Goal: Book appointment/travel/reservation

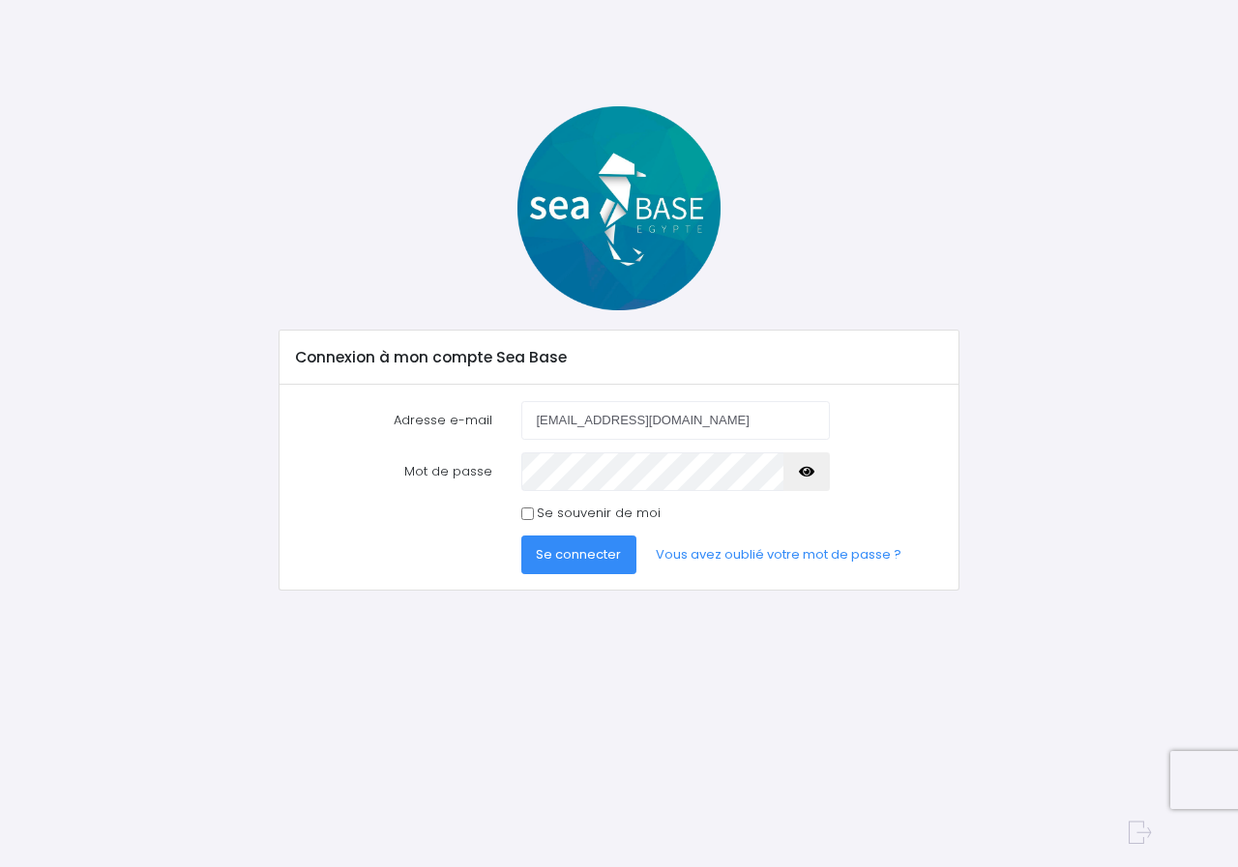
drag, startPoint x: 700, startPoint y: 423, endPoint x: 482, endPoint y: 448, distance: 220.0
click at [482, 448] on form "Adresse e-mail pascaleheurtin@hotmail.fr Mot de passe Se connecter" at bounding box center [619, 488] width 647 height 174
type input "philippe.maroteaux@orange.fr"
click at [574, 564] on button "Se connecter" at bounding box center [579, 555] width 116 height 39
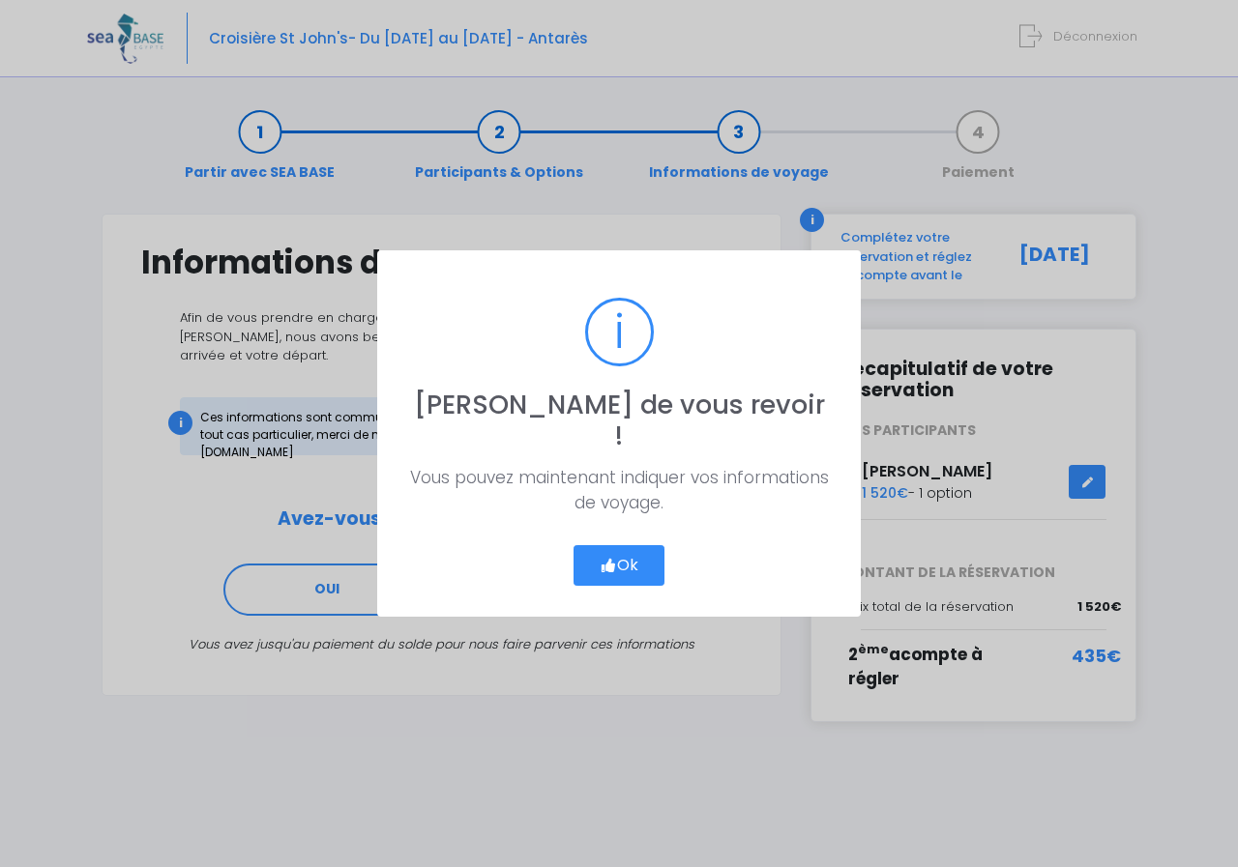
click at [612, 566] on icon "button" at bounding box center [608, 566] width 17 height 0
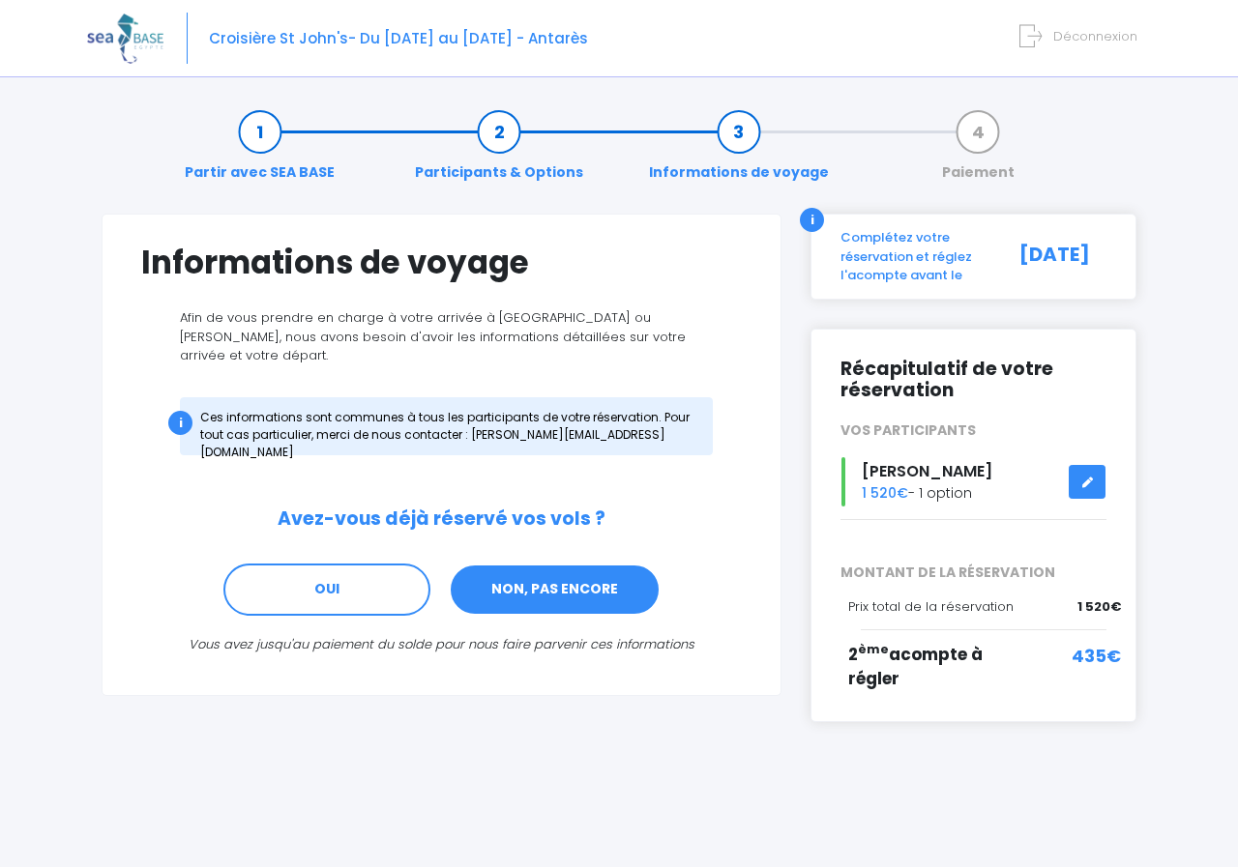
click at [555, 581] on link "NON, PAS ENCORE" at bounding box center [555, 590] width 212 height 52
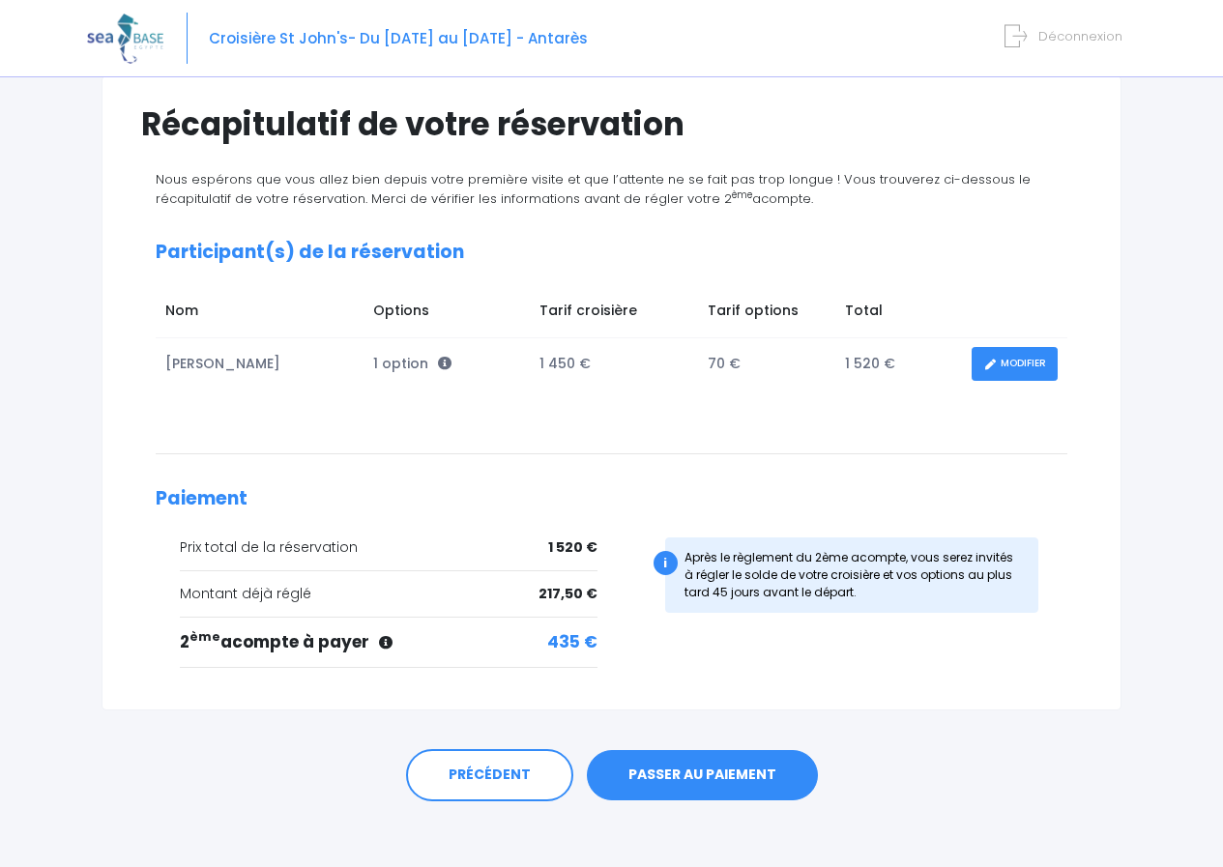
scroll to position [150, 0]
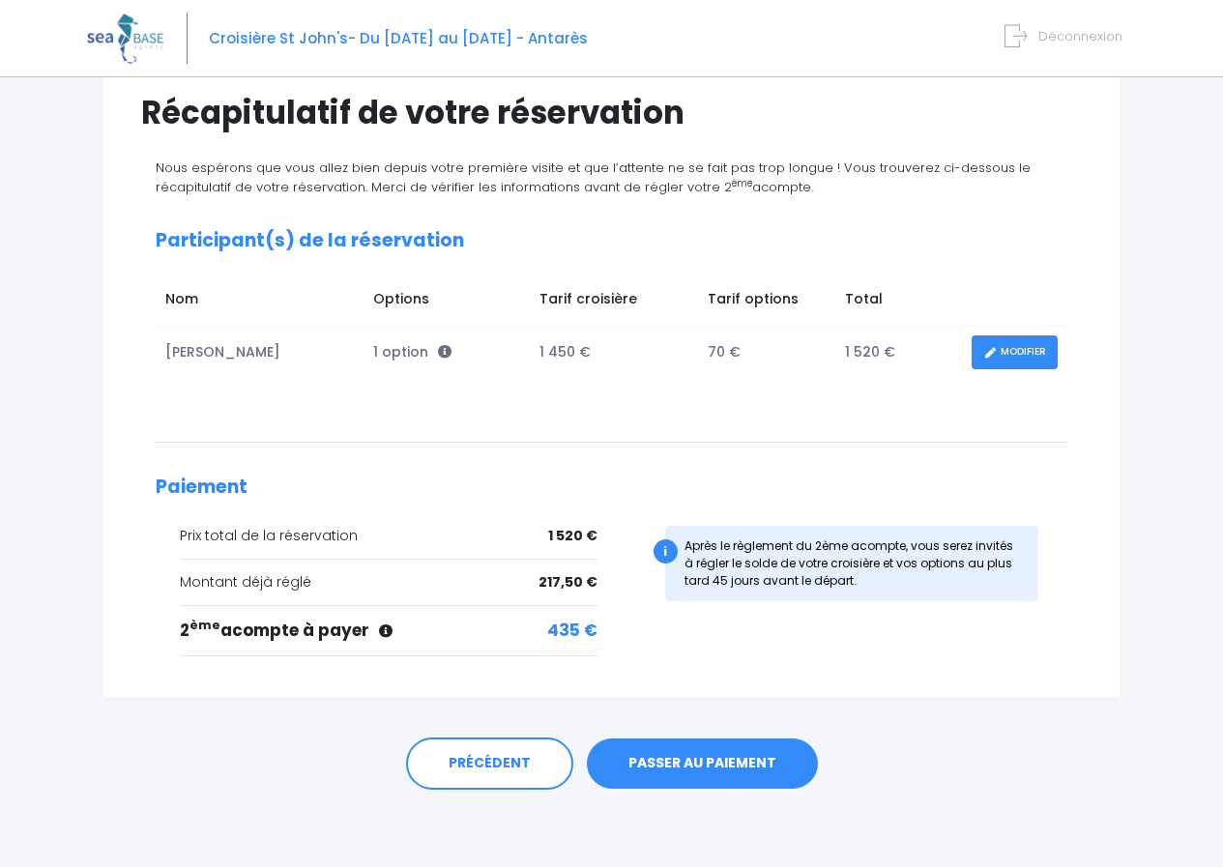
click at [683, 780] on link "PASSER AU PAIEMENT" at bounding box center [702, 764] width 231 height 50
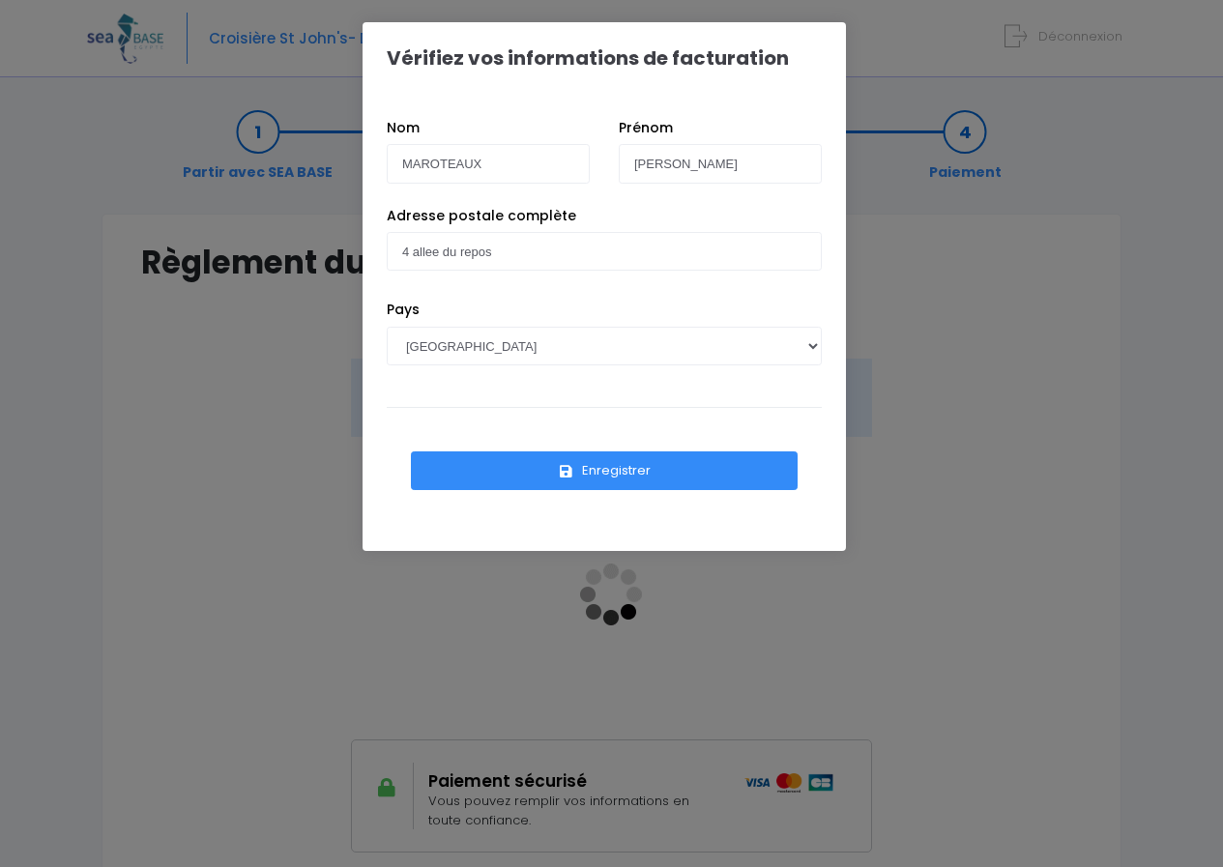
click at [572, 472] on icon "submit" at bounding box center [566, 472] width 17 height 0
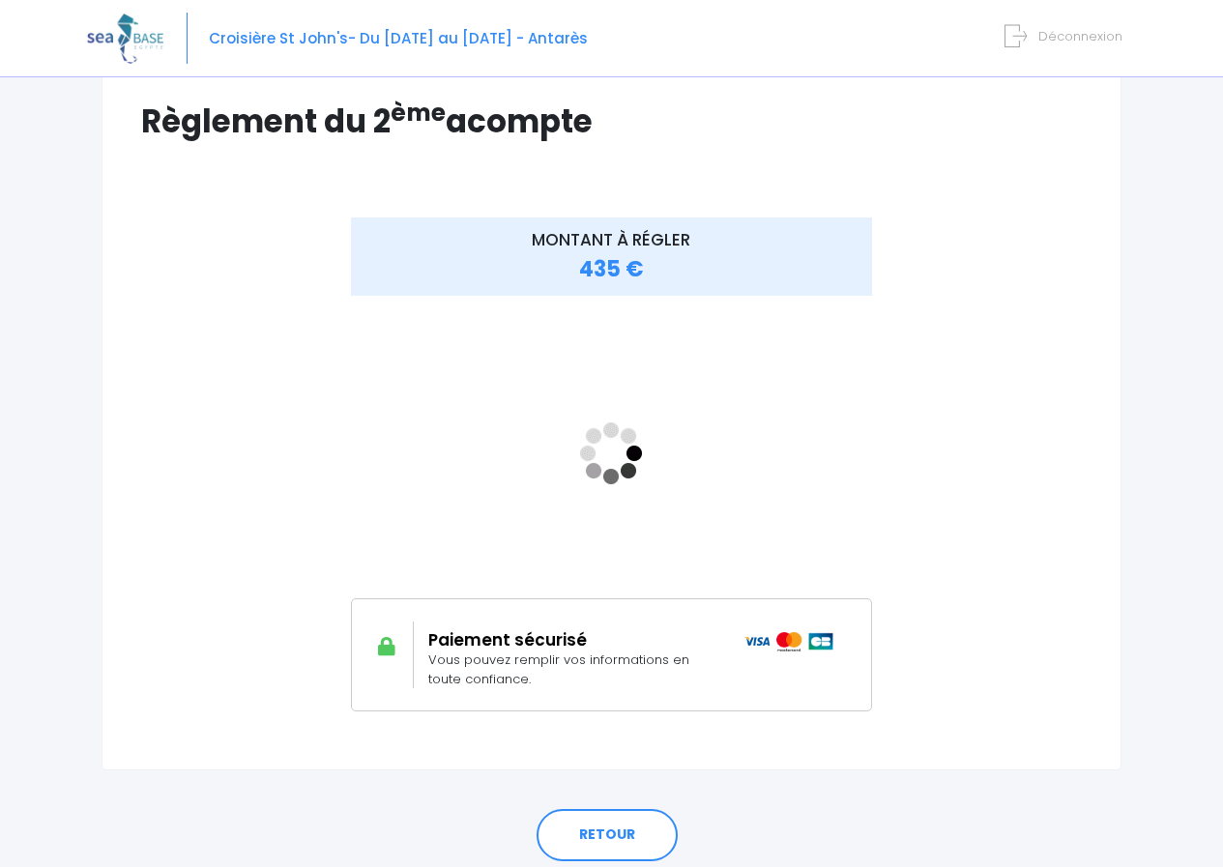
scroll to position [193, 0]
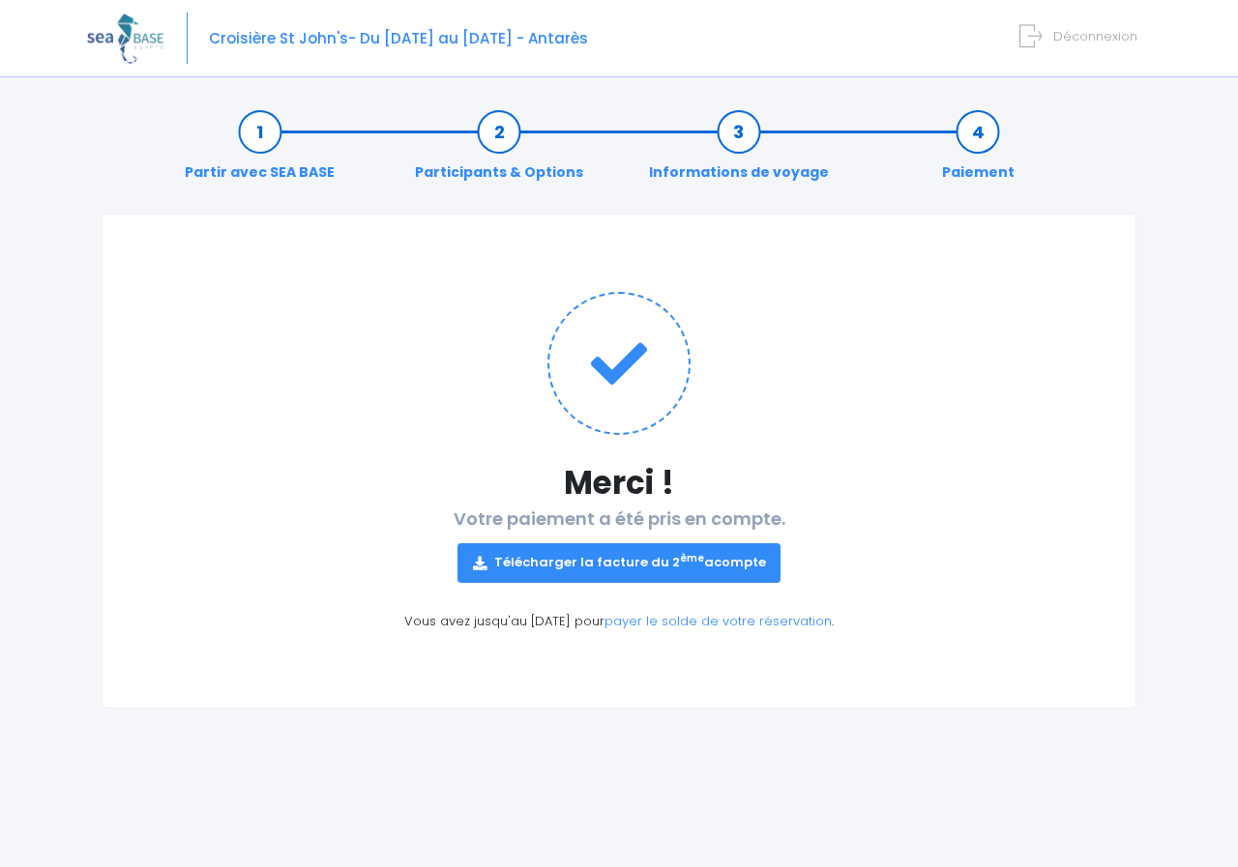
click at [565, 572] on link "Télécharger la facture du 2 ème acompte" at bounding box center [619, 563] width 324 height 39
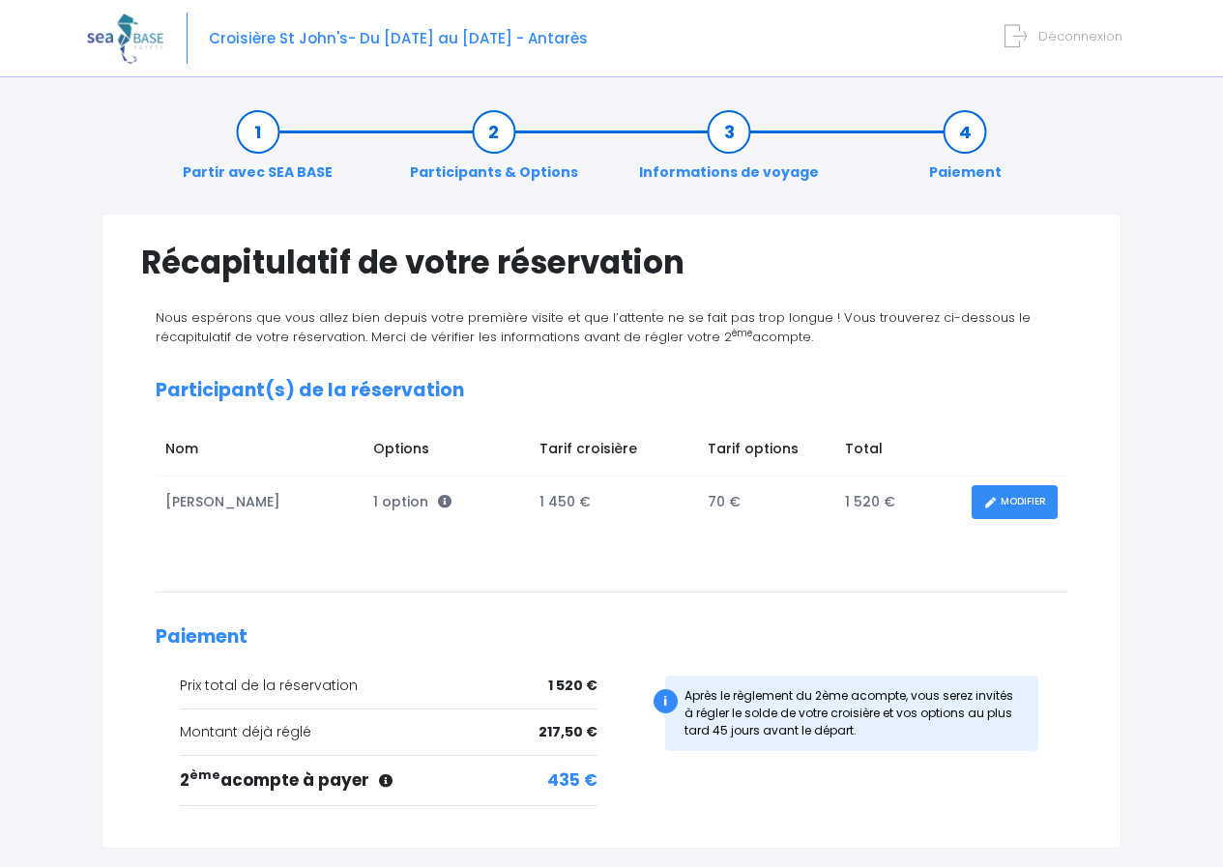
scroll to position [150, 0]
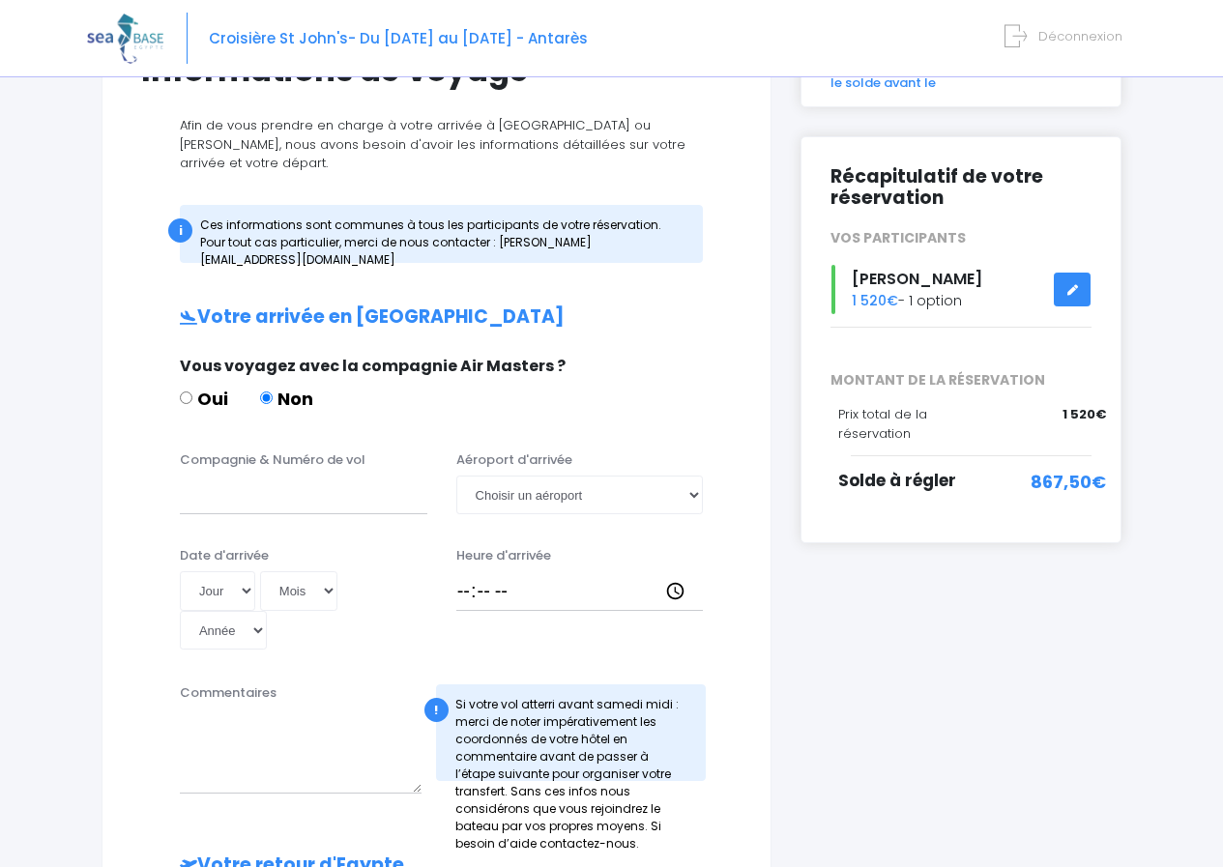
scroll to position [97, 0]
